Goal: Task Accomplishment & Management: Complete application form

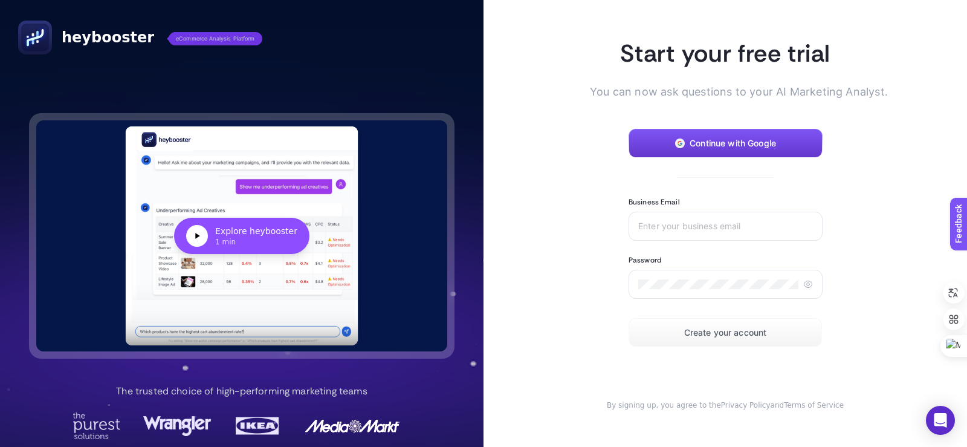
click at [707, 148] on span "Continue with Google" at bounding box center [733, 143] width 86 height 10
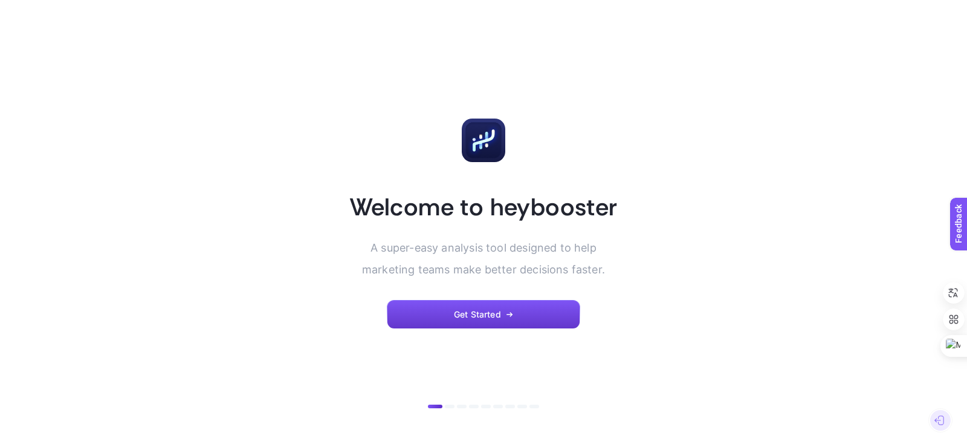
drag, startPoint x: 512, startPoint y: 318, endPoint x: 517, endPoint y: 328, distance: 11.4
click at [512, 318] on button "Get Started" at bounding box center [483, 314] width 193 height 29
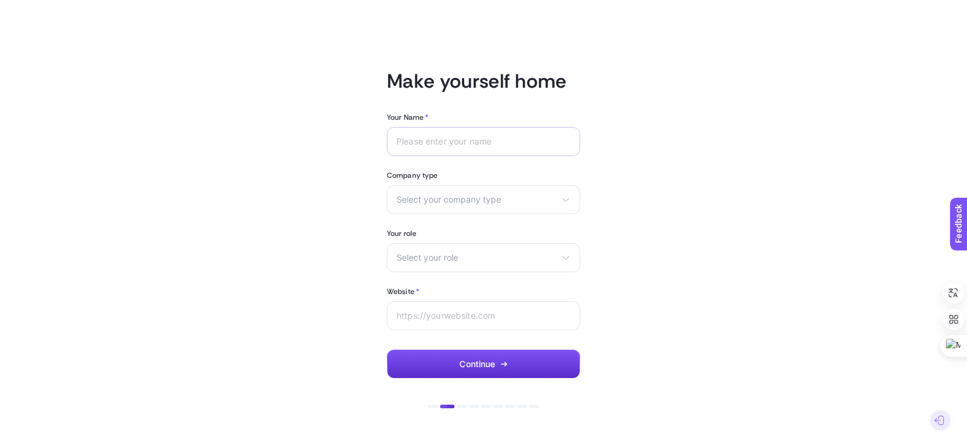
click at [483, 147] on div at bounding box center [483, 141] width 193 height 29
type input "Serkan"
click at [560, 195] on div "Select your company type eCommerce Agency Other" at bounding box center [483, 199] width 193 height 29
click at [471, 227] on li "eCommerce" at bounding box center [483, 228] width 187 height 19
click at [534, 264] on div "Select your role Marketing manager Digital consultant Facebook executive Social…" at bounding box center [483, 257] width 193 height 29
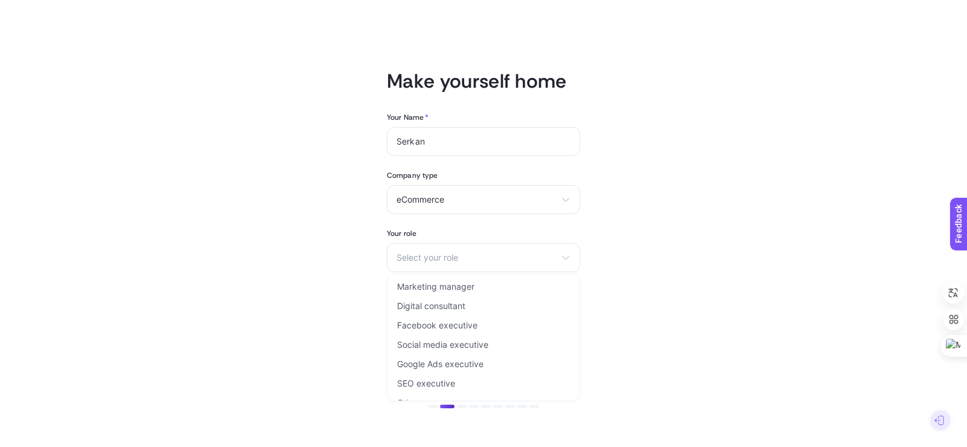
drag, startPoint x: 498, startPoint y: 290, endPoint x: 519, endPoint y: 302, distance: 24.4
click at [499, 290] on li "Marketing manager" at bounding box center [483, 286] width 187 height 19
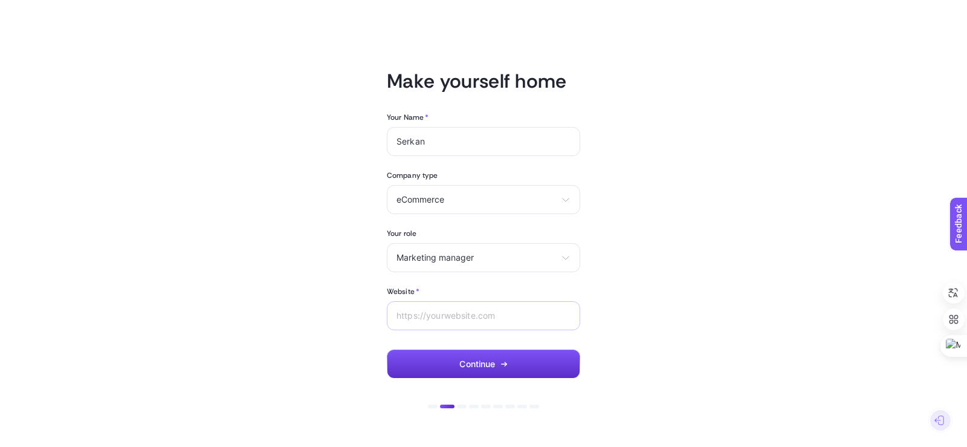
click at [552, 322] on div at bounding box center [483, 315] width 193 height 29
type input "www.deritedarik.com"
drag, startPoint x: 565, startPoint y: 363, endPoint x: 616, endPoint y: 365, distance: 51.4
click at [564, 363] on button "Continue" at bounding box center [483, 363] width 193 height 29
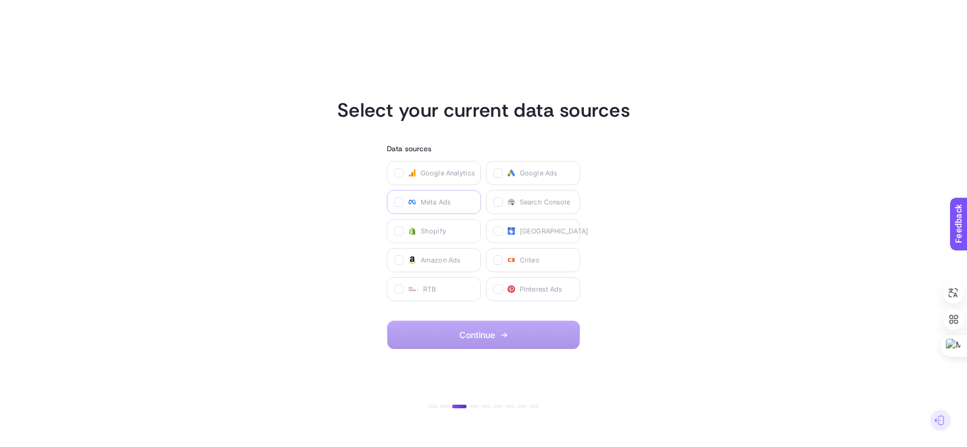
click at [433, 205] on span "Meta Ads" at bounding box center [436, 202] width 30 height 10
click at [0, 0] on Ads "checkbox" at bounding box center [0, 0] width 0 height 0
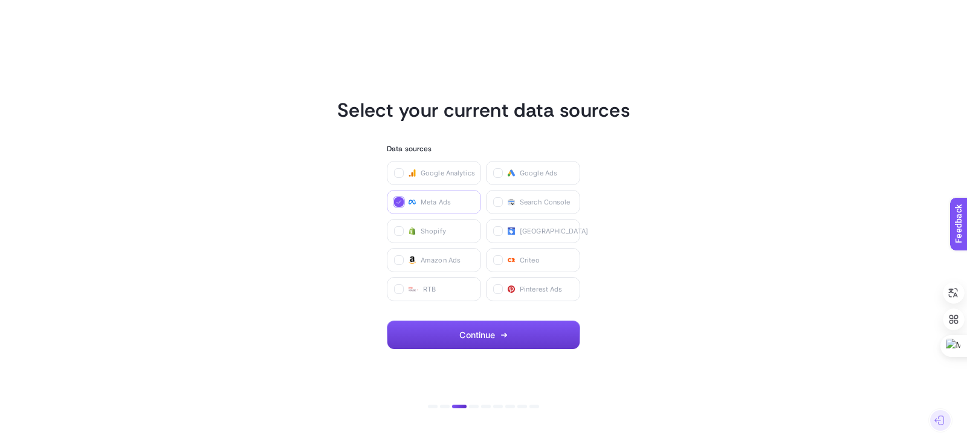
drag, startPoint x: 498, startPoint y: 332, endPoint x: 508, endPoint y: 339, distance: 12.6
click at [499, 332] on button "Continue" at bounding box center [483, 334] width 193 height 29
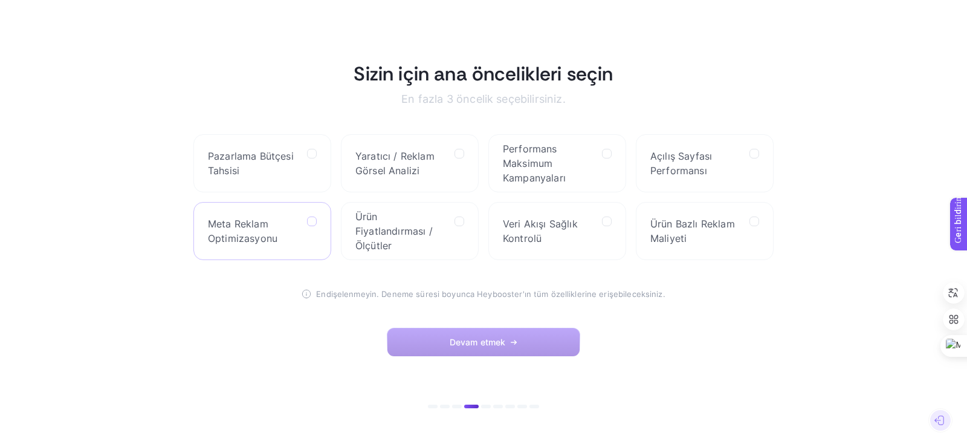
drag, startPoint x: 308, startPoint y: 226, endPoint x: 336, endPoint y: 257, distance: 41.6
click at [309, 226] on label at bounding box center [312, 221] width 10 height 10
click at [0, 0] on Optimization "checkbox" at bounding box center [0, 0] width 0 height 0
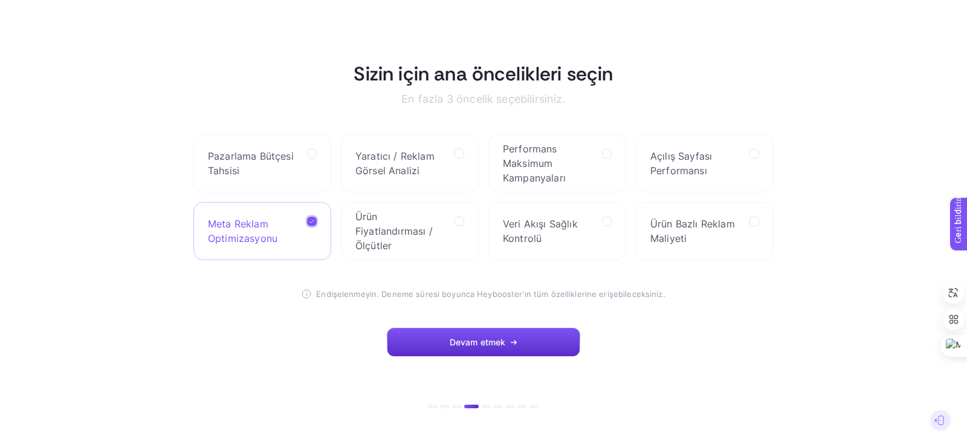
drag, startPoint x: 485, startPoint y: 346, endPoint x: 539, endPoint y: 383, distance: 65.2
click at [486, 348] on button "Devam etmek" at bounding box center [483, 342] width 193 height 29
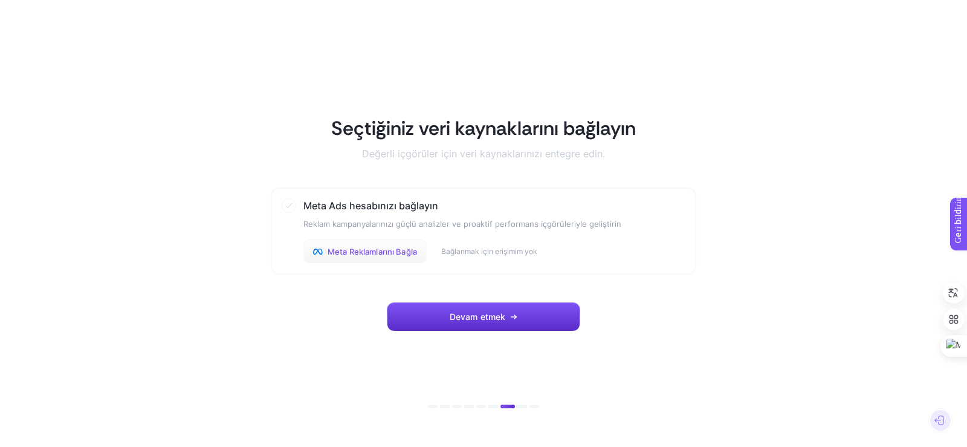
click at [385, 252] on font "Meta Reklamlarını Bağla" at bounding box center [372, 252] width 89 height 10
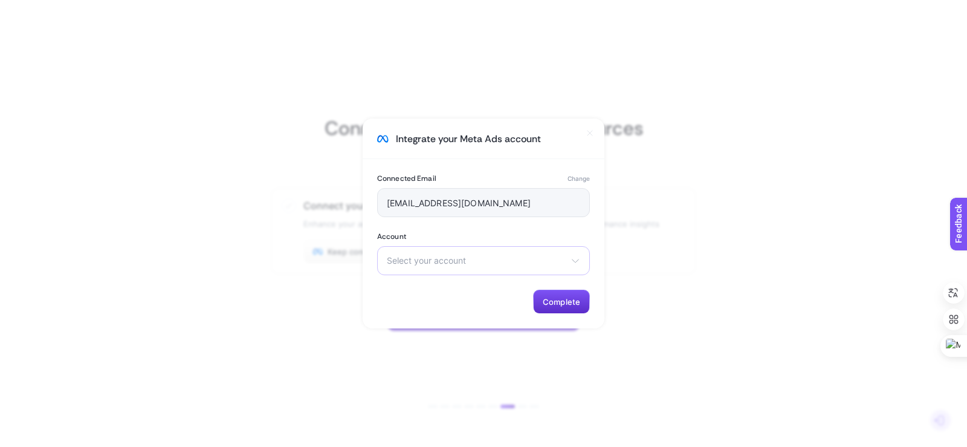
click at [457, 261] on span "Select your account" at bounding box center [476, 261] width 179 height 10
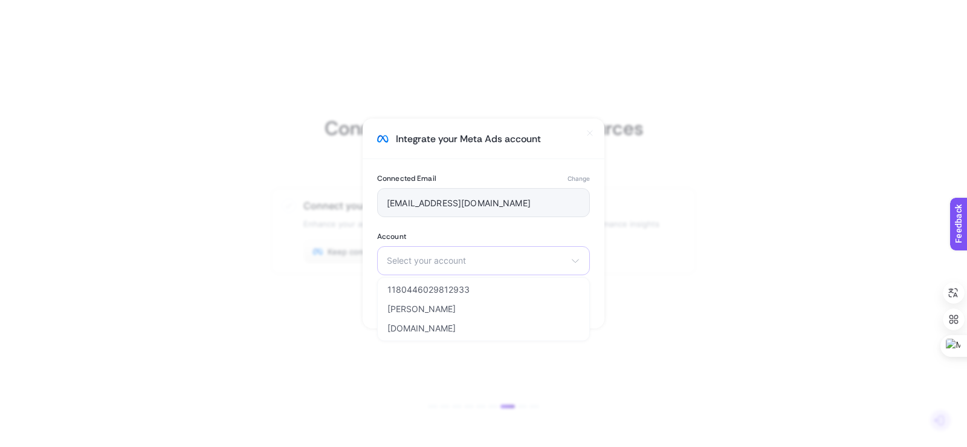
click at [457, 261] on span "Select your account" at bounding box center [476, 261] width 179 height 10
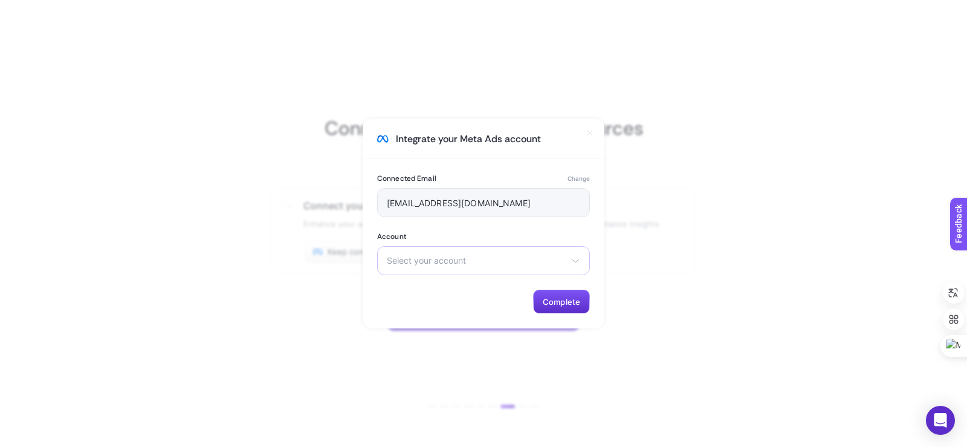
click at [457, 261] on span "Select your account" at bounding box center [476, 261] width 179 height 10
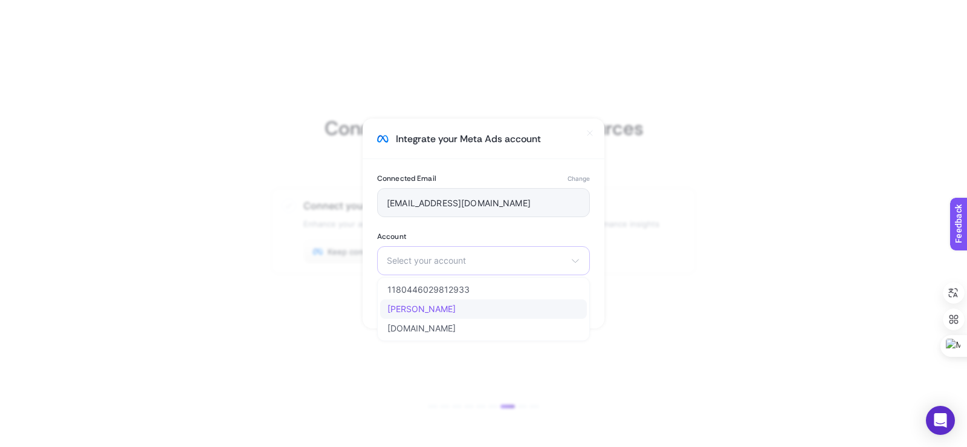
click at [456, 310] on li "Deri Tedarik" at bounding box center [483, 308] width 207 height 19
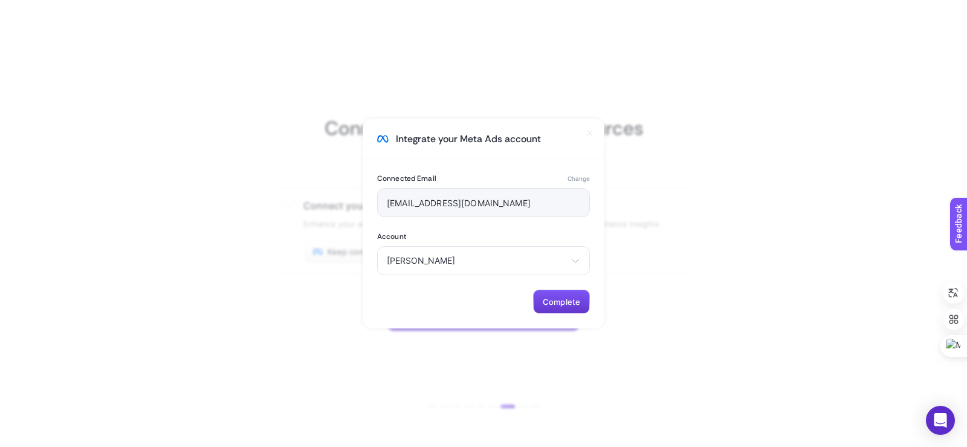
click at [546, 300] on span "Complete" at bounding box center [561, 302] width 37 height 10
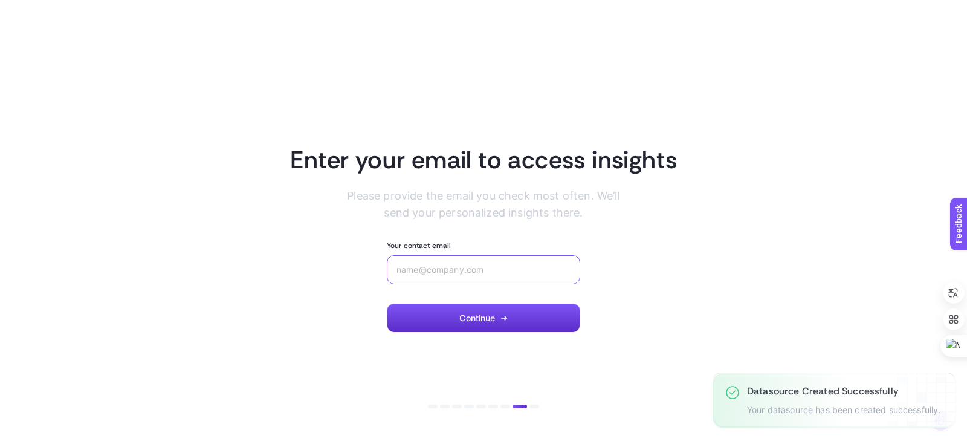
click at [487, 274] on input "Your contact email" at bounding box center [484, 270] width 174 height 10
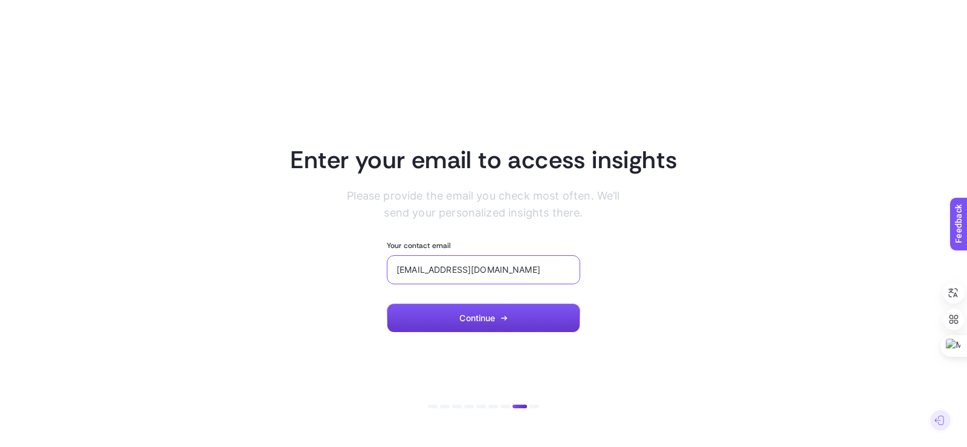
type input "serkanemir@mail.com"
click at [501, 311] on button "Continue" at bounding box center [483, 317] width 193 height 29
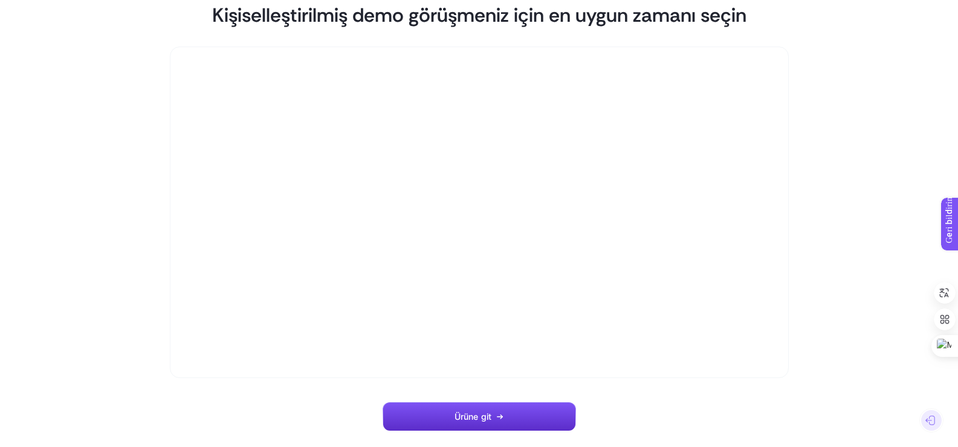
scroll to position [111, 0]
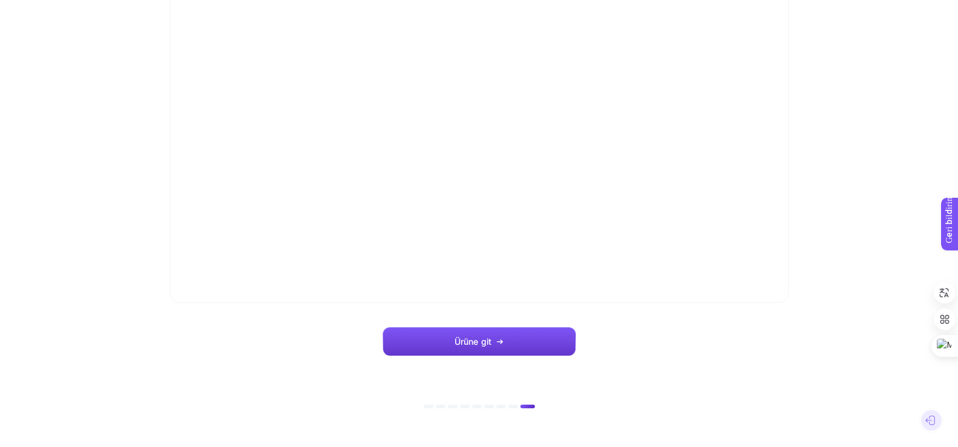
click at [531, 343] on button "Ürüne git" at bounding box center [479, 341] width 193 height 29
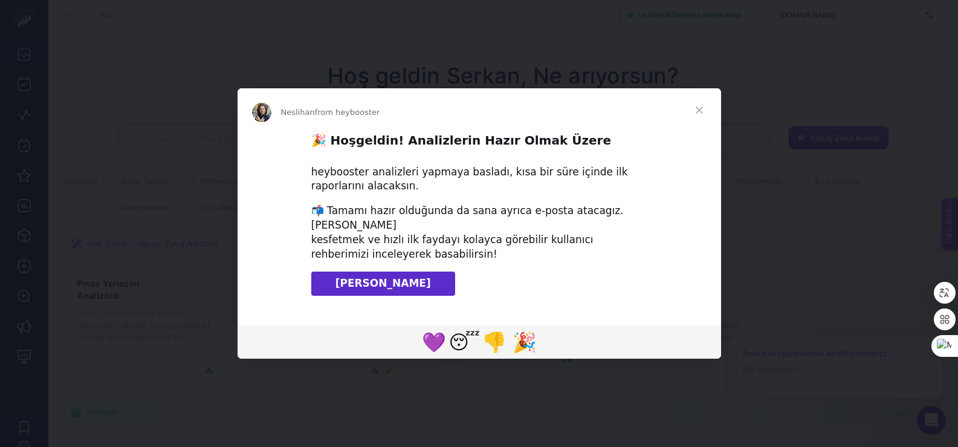
click at [411, 281] on link "Klavuzu İndir" at bounding box center [383, 283] width 144 height 24
click at [702, 107] on span "Kapalı" at bounding box center [700, 110] width 44 height 44
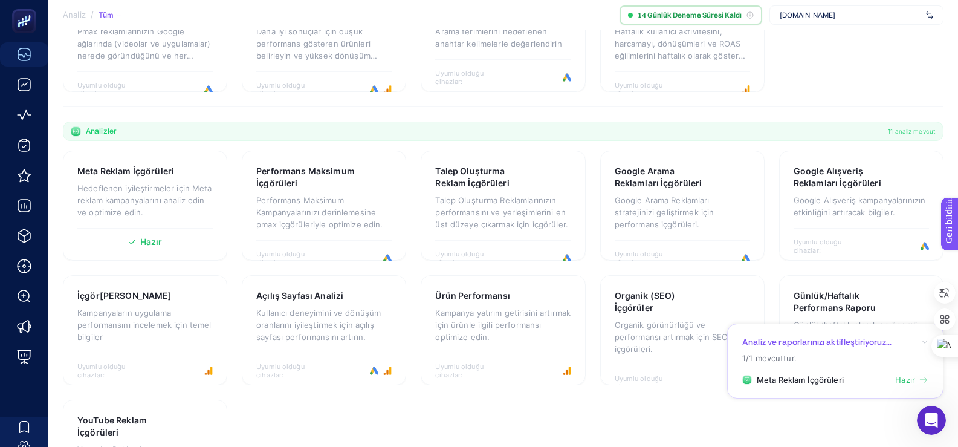
scroll to position [302, 0]
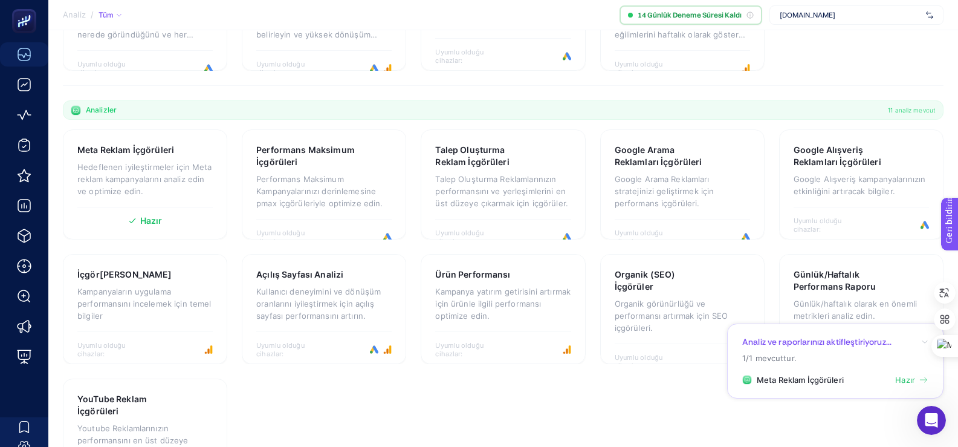
click at [815, 380] on font "Meta Reklam İçgörüleri" at bounding box center [800, 380] width 87 height 10
click at [810, 383] on font "Meta Reklam İçgörüleri" at bounding box center [800, 380] width 87 height 10
click at [887, 377] on li "Meta Reklam İçgörüleri Hazır" at bounding box center [835, 380] width 186 height 12
click at [912, 377] on font "Hazır" at bounding box center [905, 380] width 20 height 10
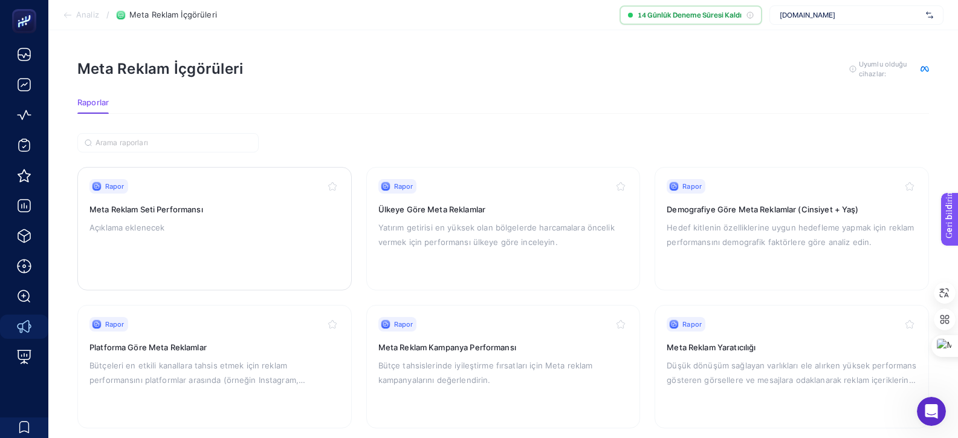
click at [164, 210] on font "Meta Reklam Seti Performansı" at bounding box center [146, 209] width 114 height 10
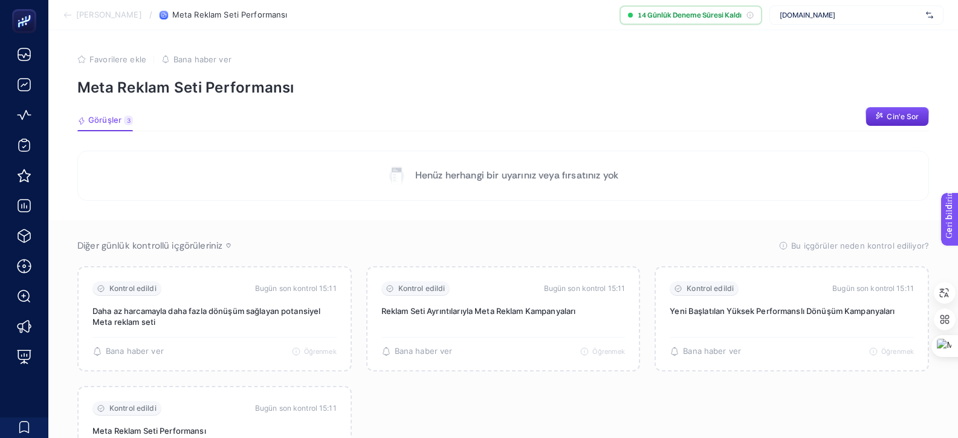
click at [99, 120] on font "Görüşler" at bounding box center [104, 120] width 33 height 10
click at [894, 120] on font "Cin'e Sor" at bounding box center [903, 116] width 32 height 9
click at [679, 143] on article "Favorilere ekle YANLIŞ Bana haber ver Meta Reklam Seti Performansı Görüşler 3 A…" at bounding box center [503, 276] width 910 height 492
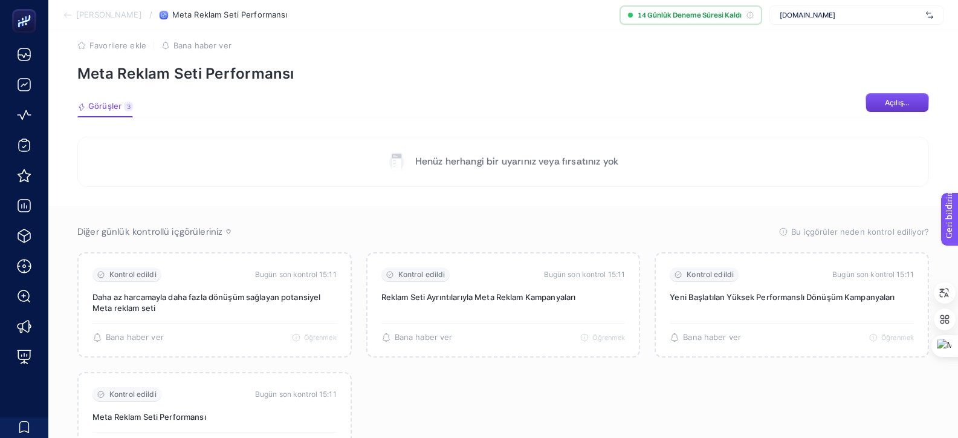
scroll to position [89, 0]
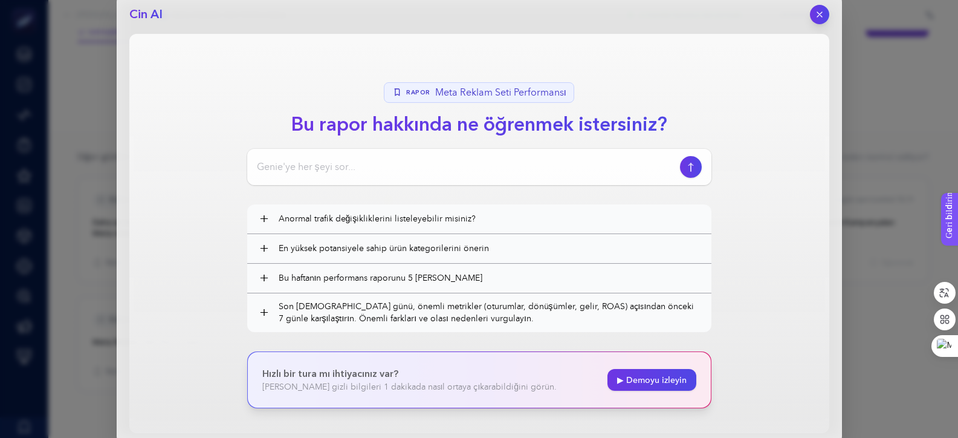
drag, startPoint x: 823, startPoint y: 11, endPoint x: 516, endPoint y: 248, distance: 387.9
click at [822, 11] on icon "button" at bounding box center [820, 15] width 10 height 10
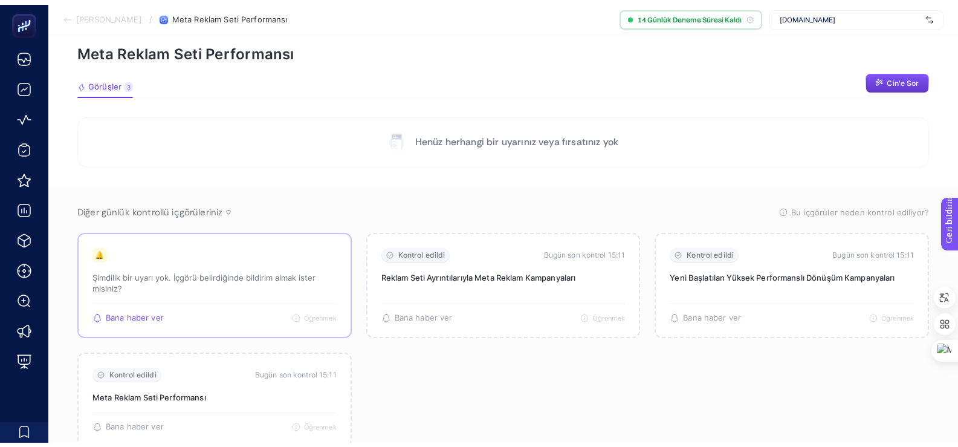
scroll to position [0, 0]
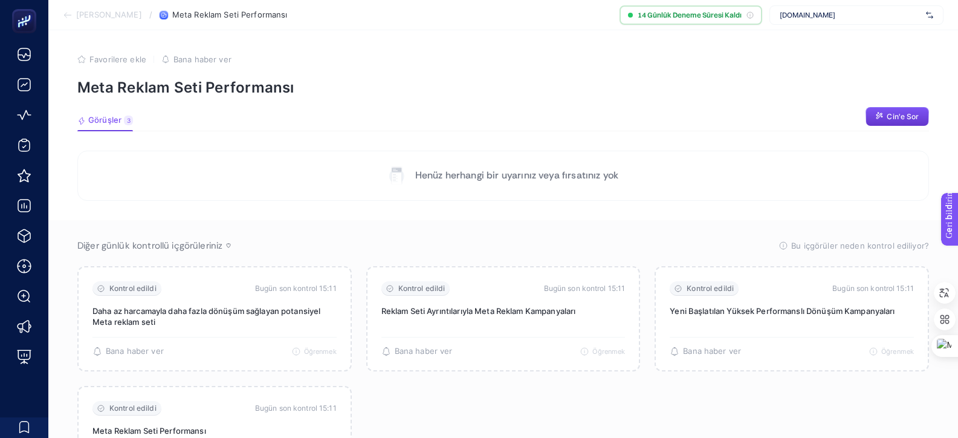
click at [114, 16] on font "Analize Geri Dön" at bounding box center [109, 15] width 66 height 10
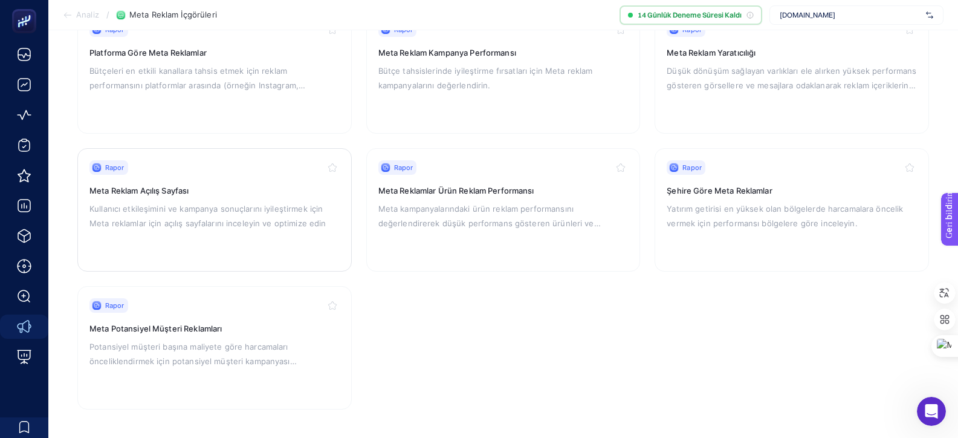
scroll to position [295, 0]
click at [757, 215] on p "Yatırım getirisi en yüksek olan bölgelerde harcamalara öncelik vermek için perf…" at bounding box center [792, 215] width 250 height 29
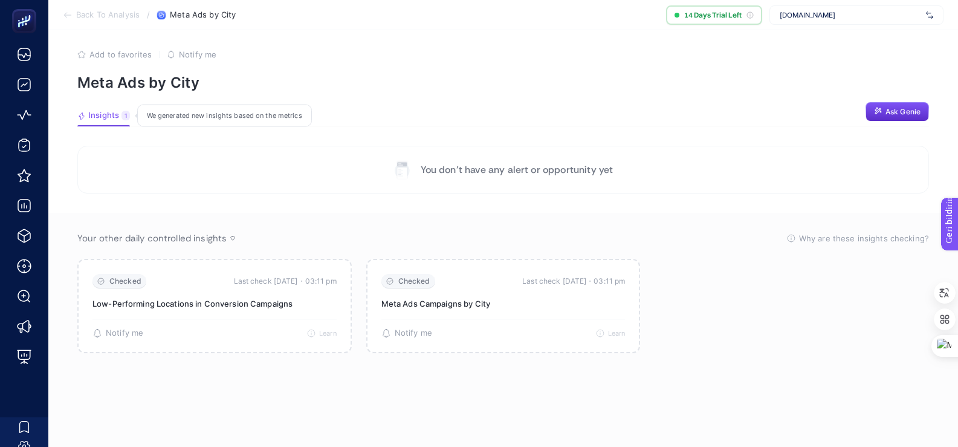
scroll to position [5, 0]
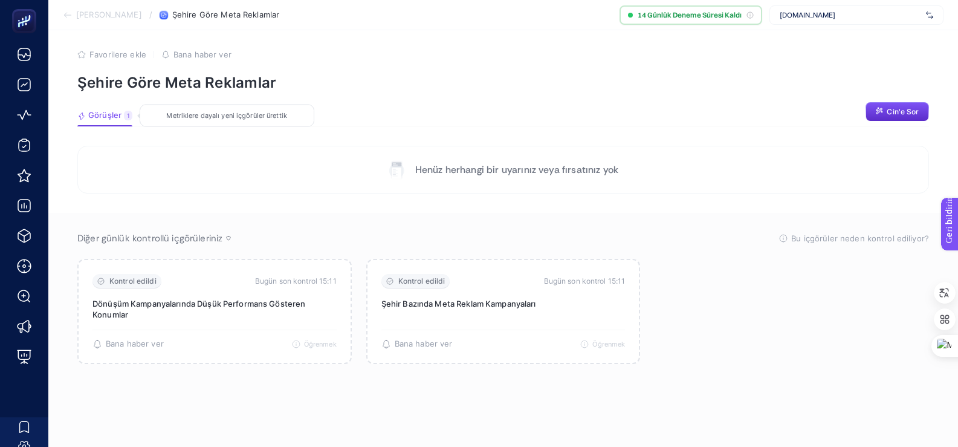
click at [251, 116] on font "Metriklere dayalı yeni içgörüler ürettik" at bounding box center [226, 115] width 120 height 8
